Goal: Find contact information: Obtain details needed to contact an individual or organization

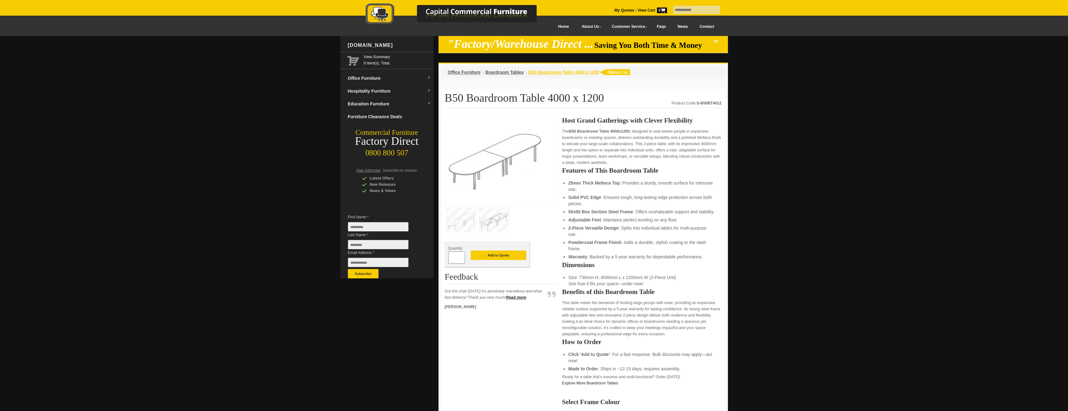
click at [580, 74] on span "B50 Boardroom Table 4000 x 1200" at bounding box center [563, 72] width 71 height 5
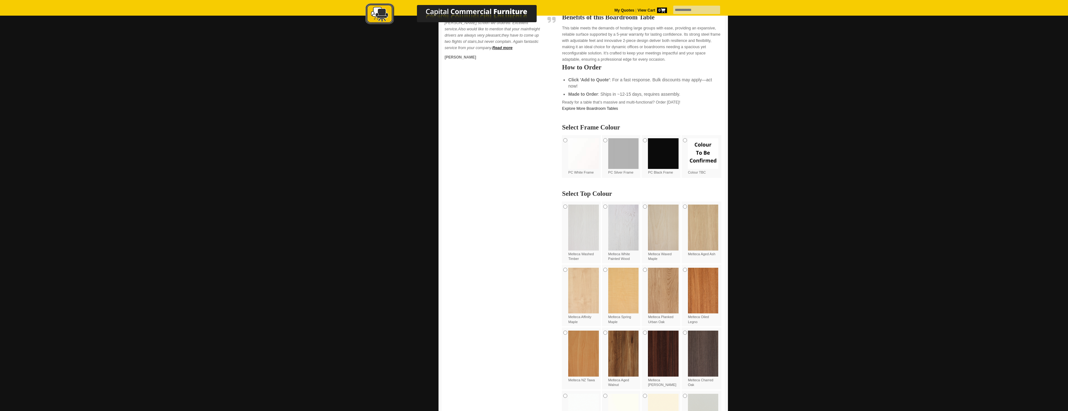
scroll to position [281, 0]
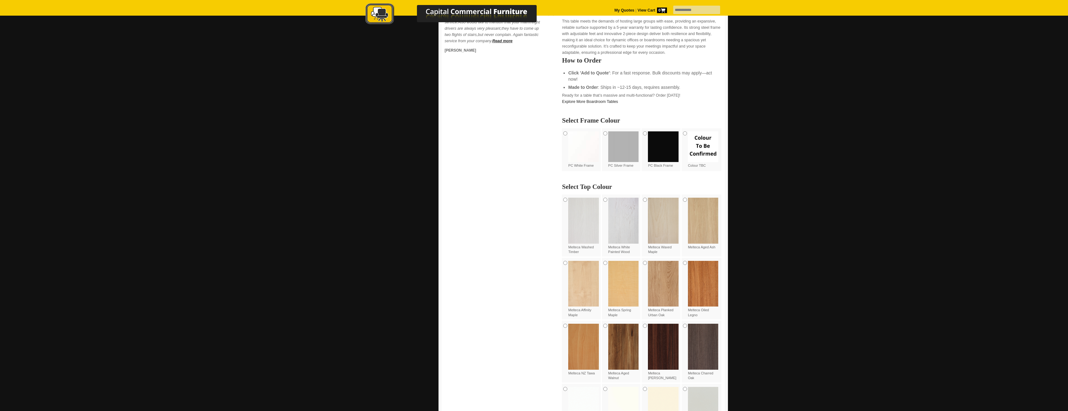
click at [655, 291] on img at bounding box center [663, 284] width 31 height 46
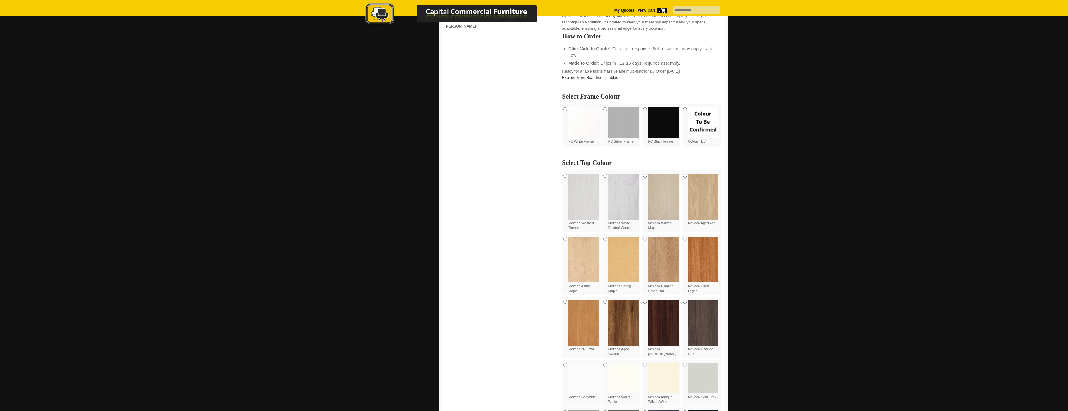
scroll to position [313, 0]
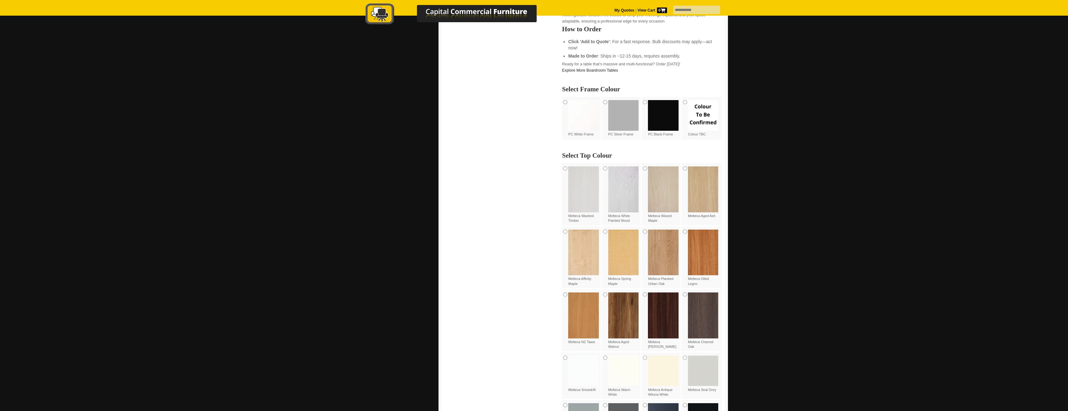
click at [571, 112] on img at bounding box center [583, 115] width 31 height 31
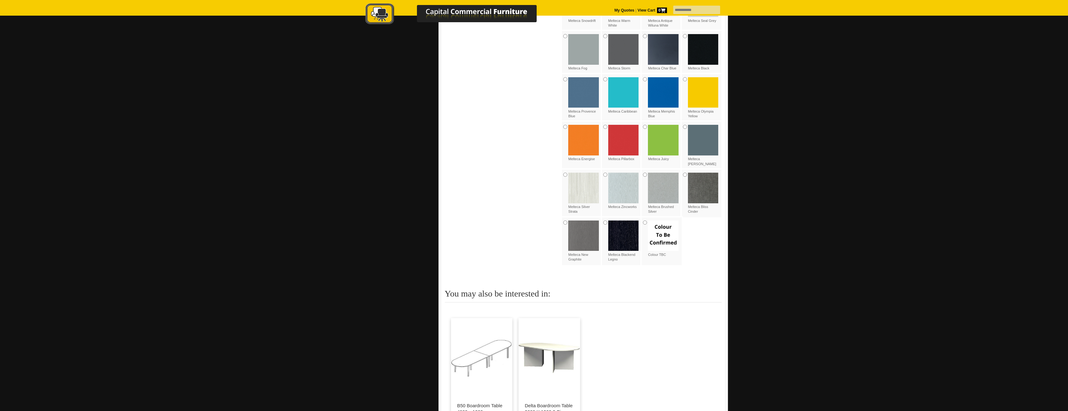
scroll to position [781, 0]
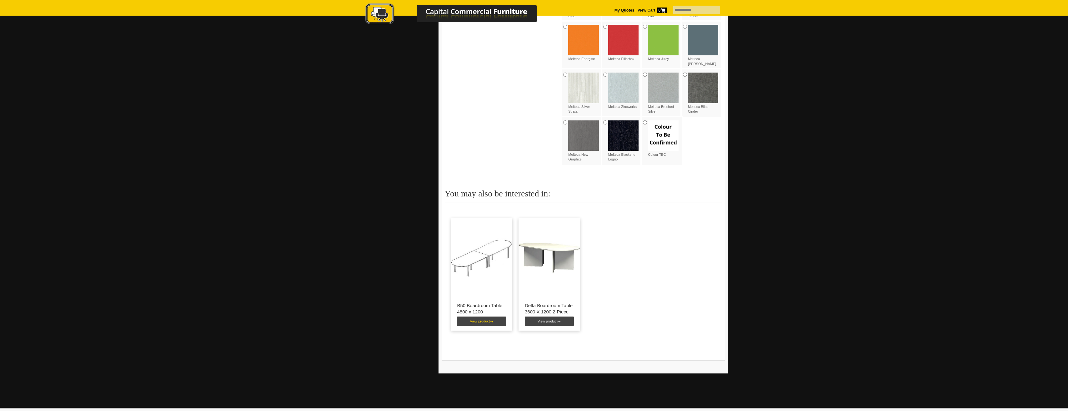
click at [486, 326] on link "View product" at bounding box center [481, 320] width 49 height 9
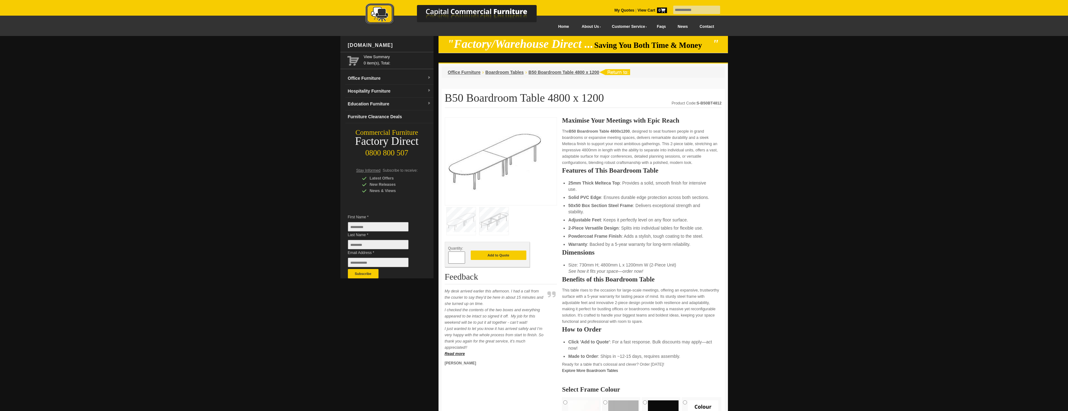
click at [705, 27] on link "Contact" at bounding box center [706, 27] width 26 height 14
